Goal: Task Accomplishment & Management: Use online tool/utility

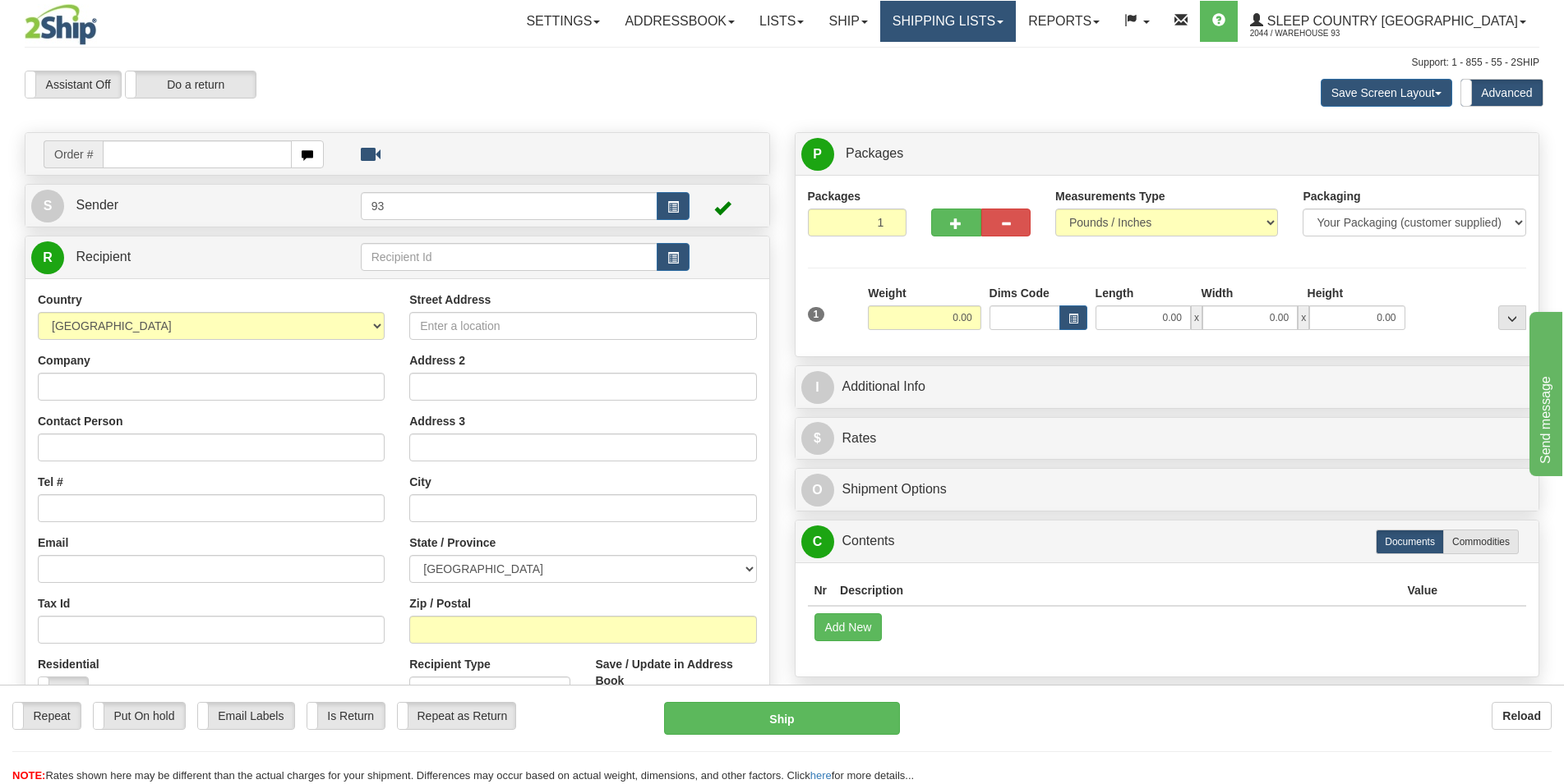
click at [1016, 23] on link "Shipping lists" at bounding box center [947, 21] width 136 height 41
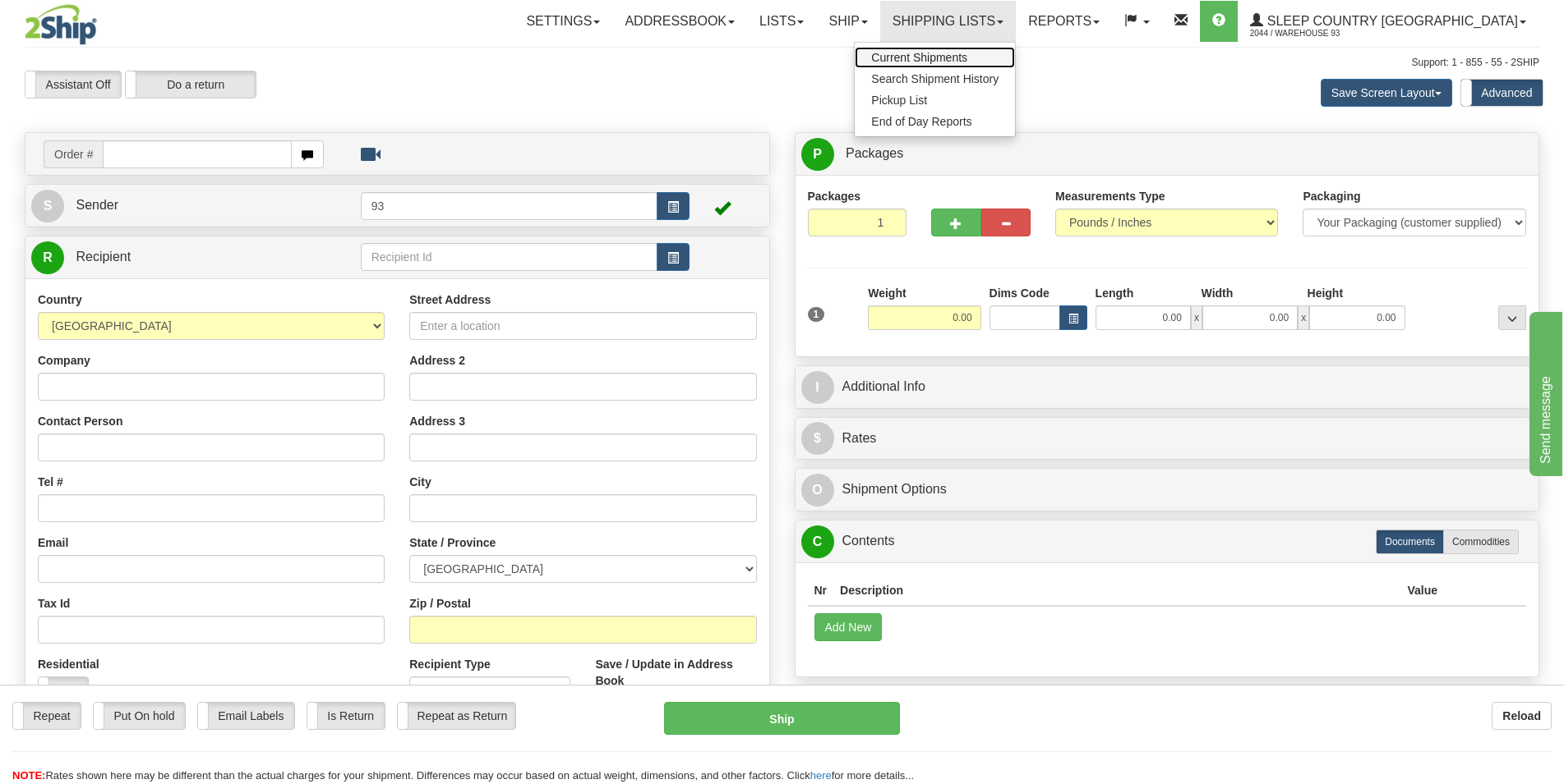
click at [967, 55] on span "Current Shipments" at bounding box center [919, 57] width 96 height 13
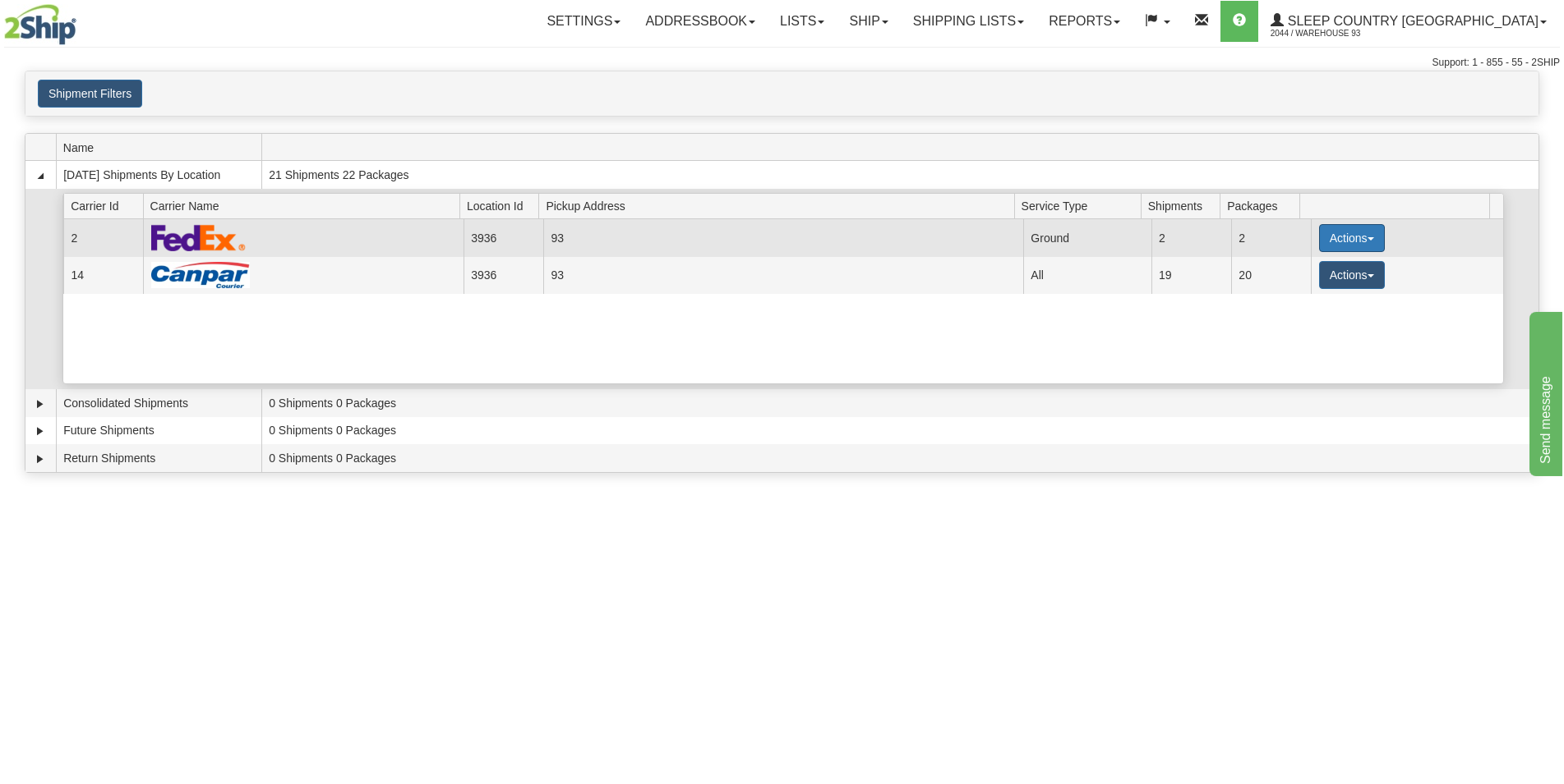
click at [1319, 234] on button "Actions" at bounding box center [1351, 238] width 66 height 28
click at [1301, 272] on span "Details" at bounding box center [1291, 269] width 45 height 12
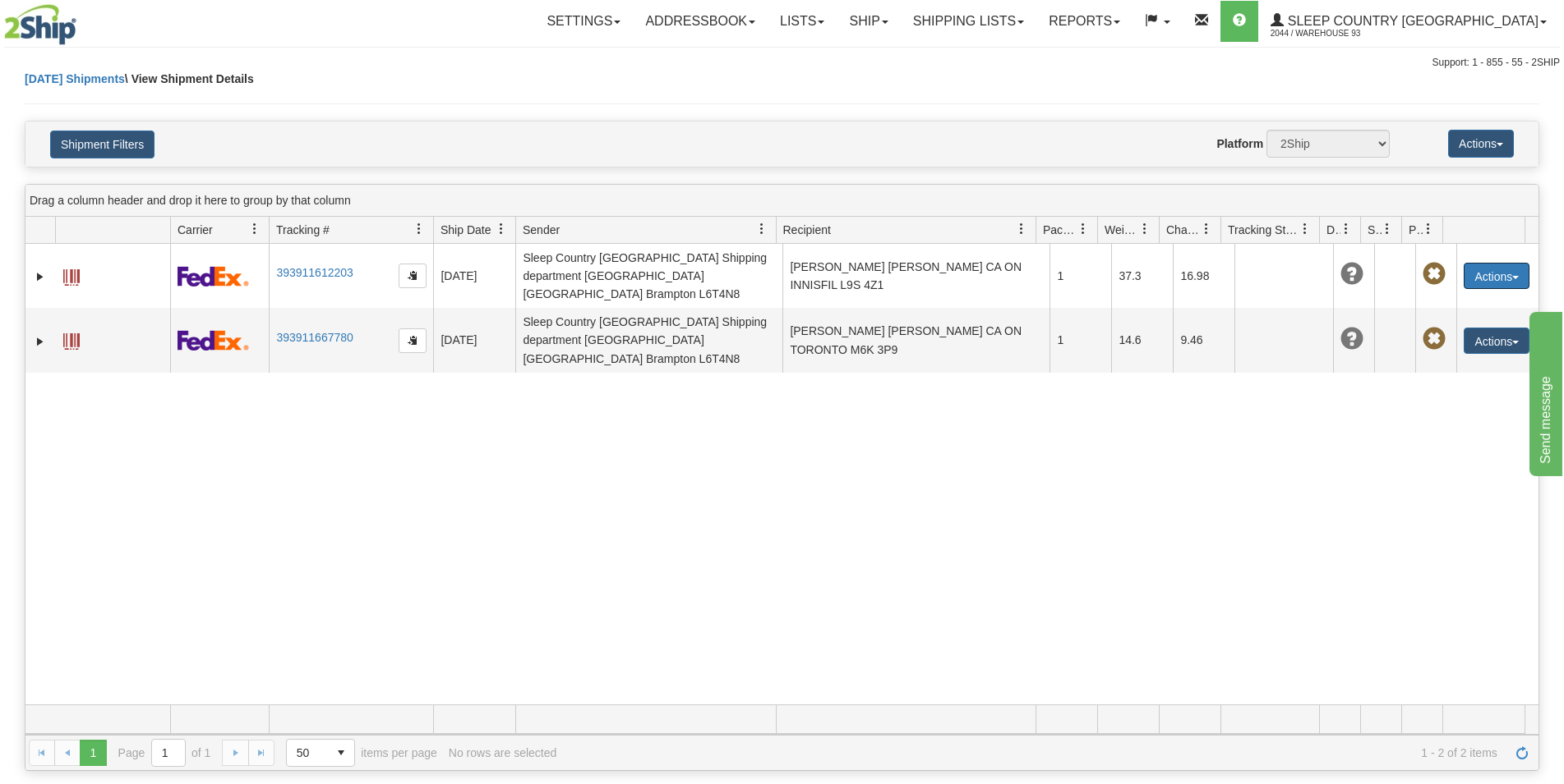
click at [1482, 263] on button "Actions" at bounding box center [1496, 276] width 66 height 26
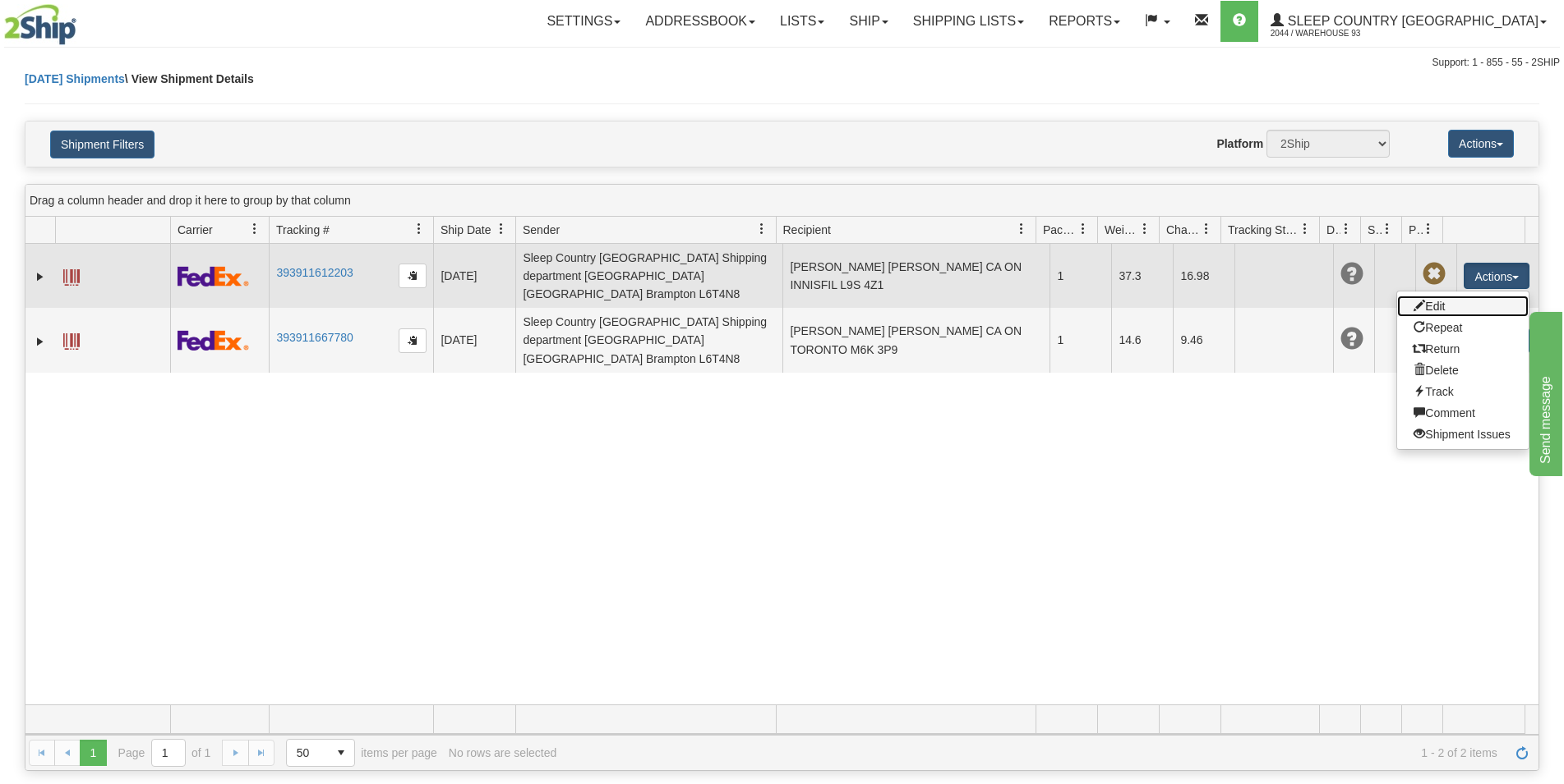
click at [1447, 298] on link "Edit" at bounding box center [1463, 307] width 131 height 22
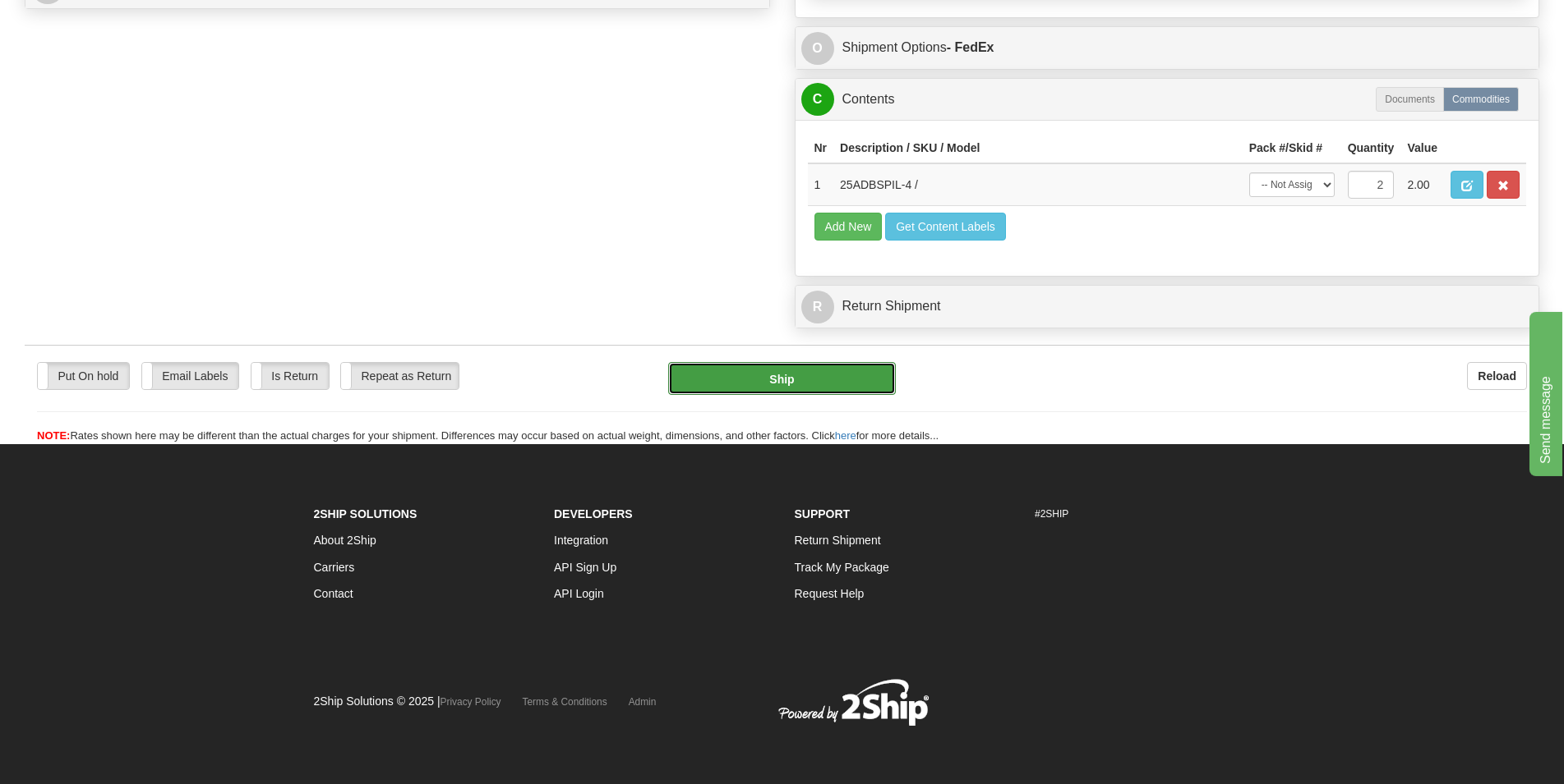
click at [780, 384] on button "Ship" at bounding box center [782, 378] width 227 height 33
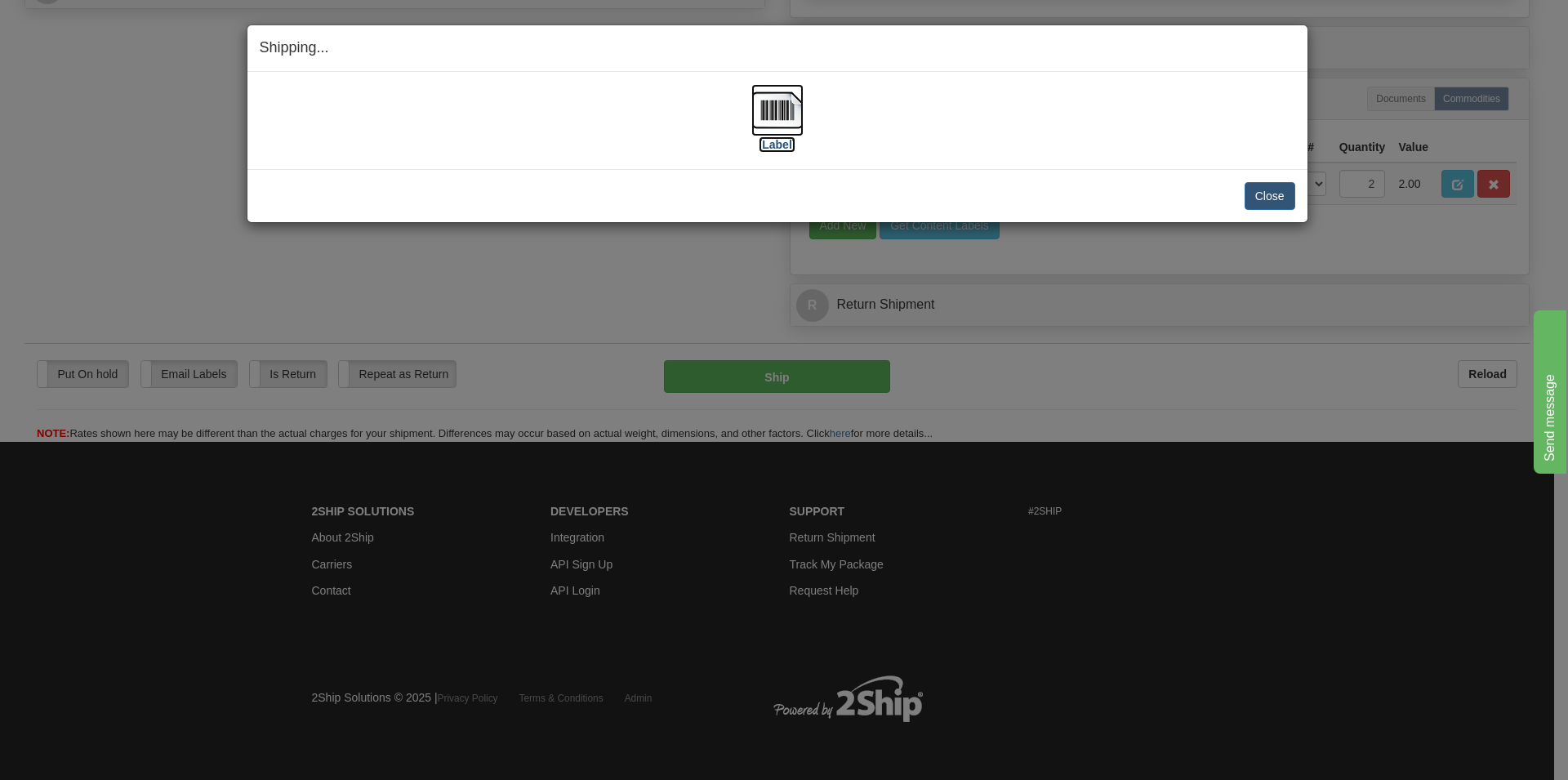
click at [781, 113] on img at bounding box center [777, 110] width 52 height 52
